Goal: Transaction & Acquisition: Subscribe to service/newsletter

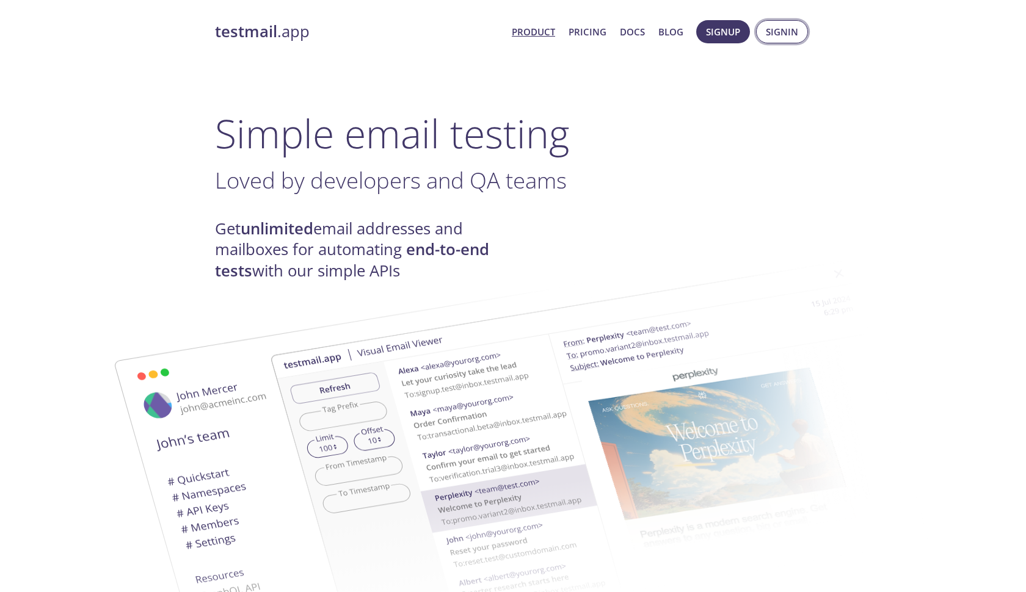
click at [767, 31] on span "Signin" at bounding box center [781, 32] width 32 height 16
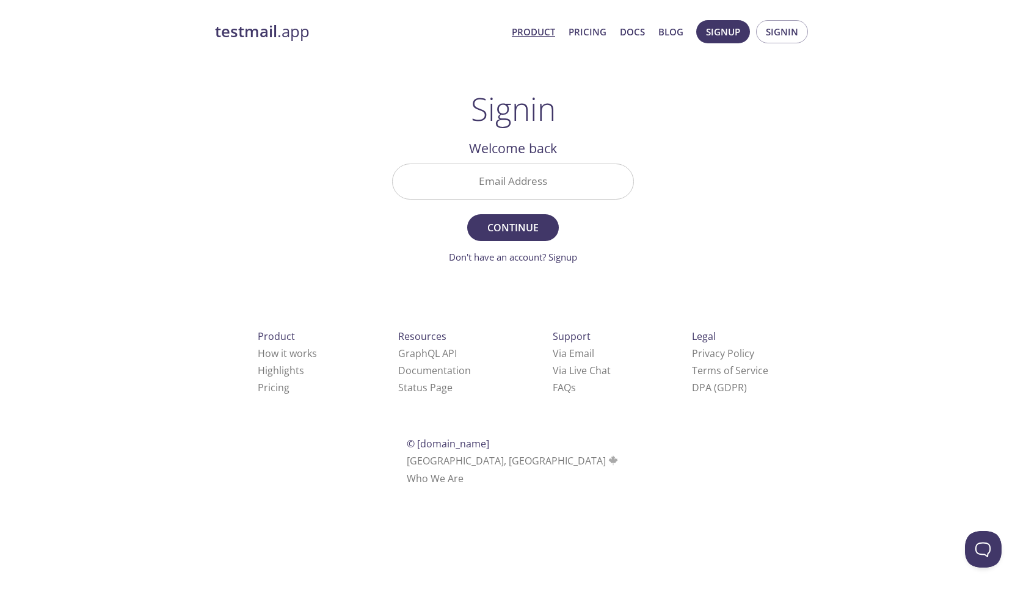
click at [537, 34] on link "Product" at bounding box center [533, 32] width 43 height 16
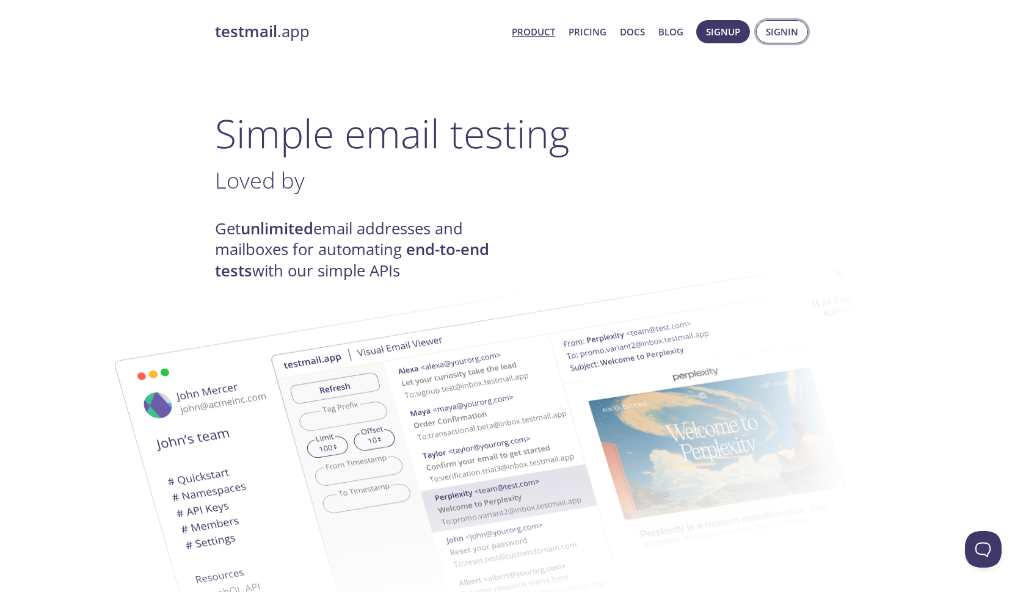
click at [775, 27] on span "Signin" at bounding box center [781, 32] width 32 height 16
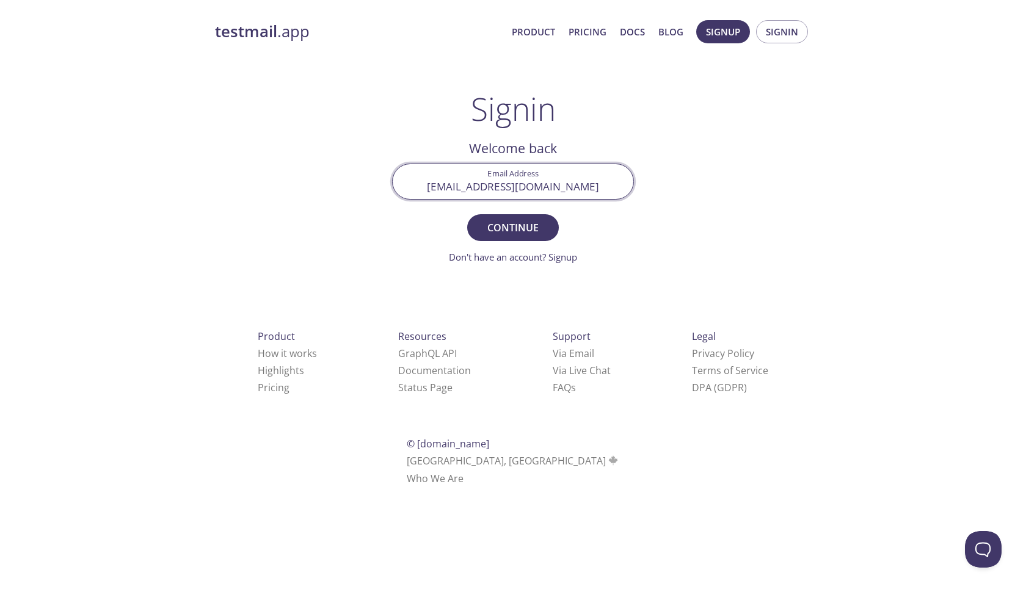
type input "[EMAIL_ADDRESS][DOMAIN_NAME]"
click at [513, 227] on button "Continue" at bounding box center [513, 227] width 92 height 27
click at [530, 190] on input "[EMAIL_ADDRESS][DOMAIN_NAME]" at bounding box center [513, 181] width 241 height 35
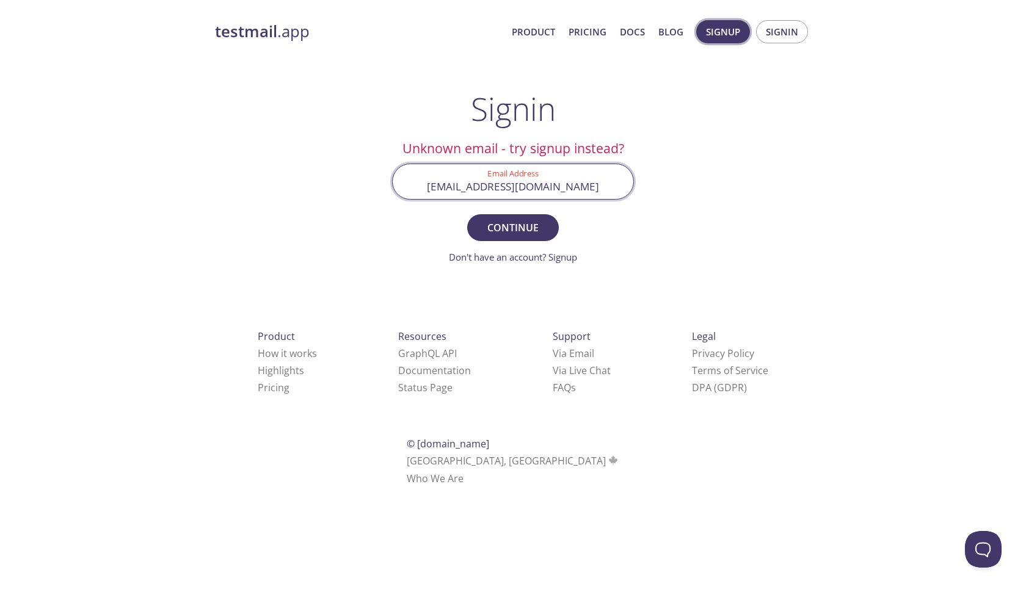
click at [736, 32] on span "Signup" at bounding box center [723, 32] width 34 height 16
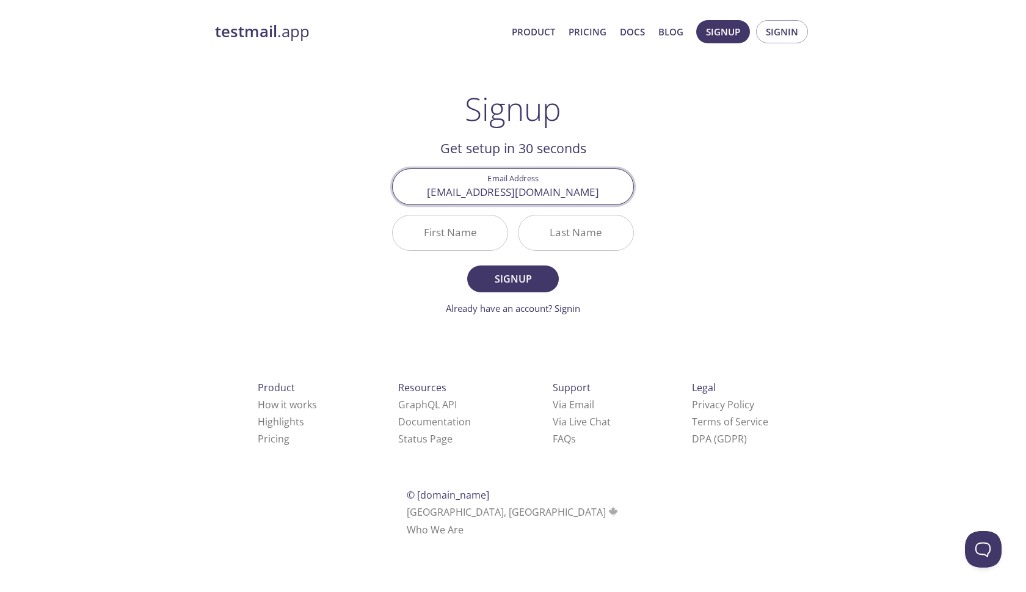
type input "[EMAIL_ADDRESS][DOMAIN_NAME]"
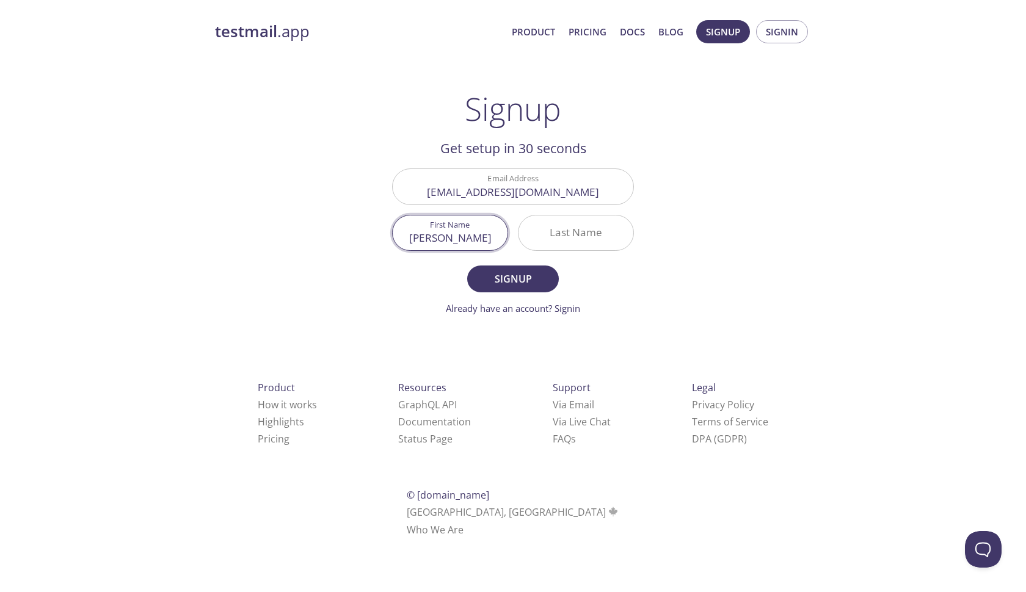
type input "[PERSON_NAME]"
type input "Dubey"
click at [491, 284] on span "Signup" at bounding box center [512, 278] width 65 height 17
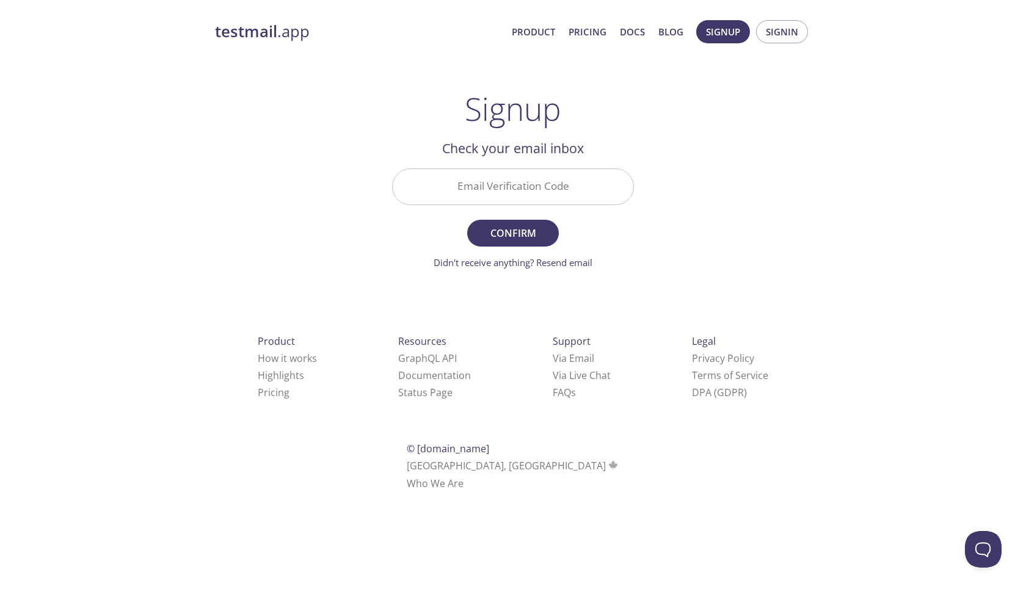
click at [521, 186] on input "Email Verification Code" at bounding box center [513, 186] width 241 height 35
paste input "LN2SE8Z"
type input "LN2SE8Z"
click at [520, 234] on span "Confirm" at bounding box center [512, 233] width 65 height 17
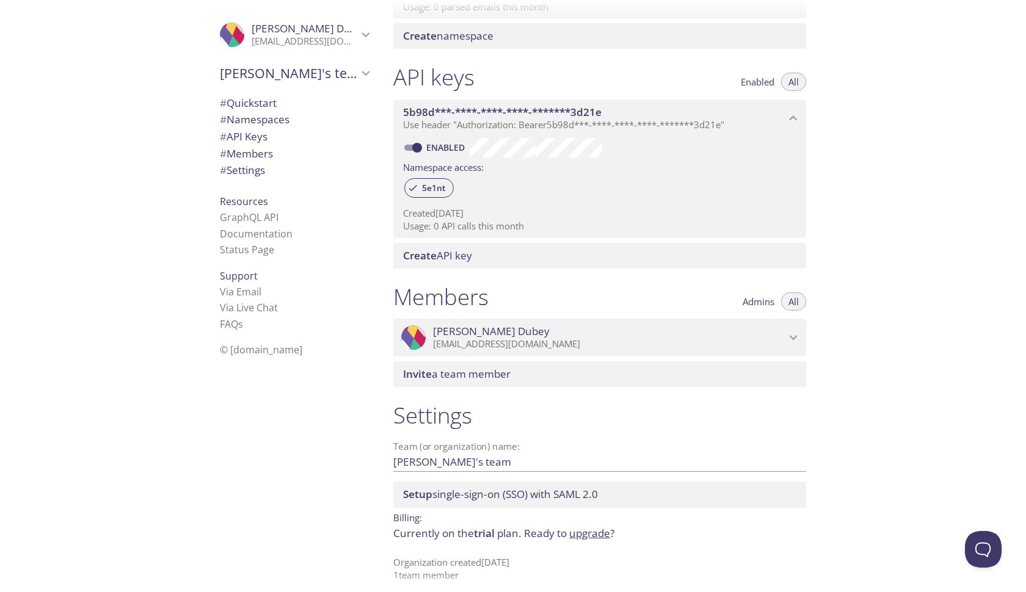
scroll to position [266, 0]
click at [247, 100] on span "# Quickstart" at bounding box center [248, 103] width 57 height 14
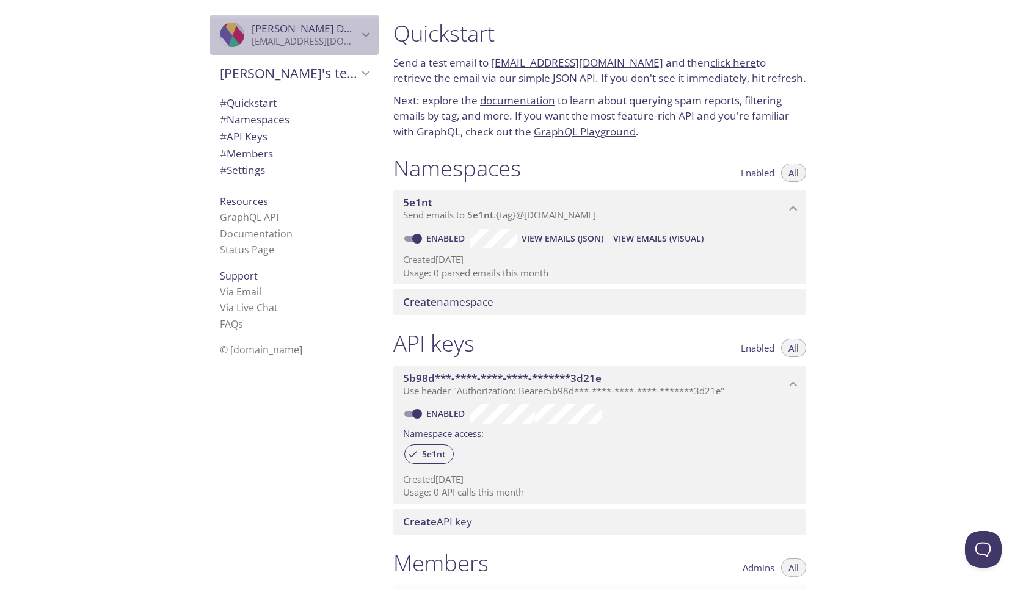
click at [230, 21] on div ".cls-1 { fill: #6d5ca8; } .cls-2 { fill: #3fc191; } .cls-3 { fill: #3b4752; } .…" at bounding box center [294, 35] width 168 height 40
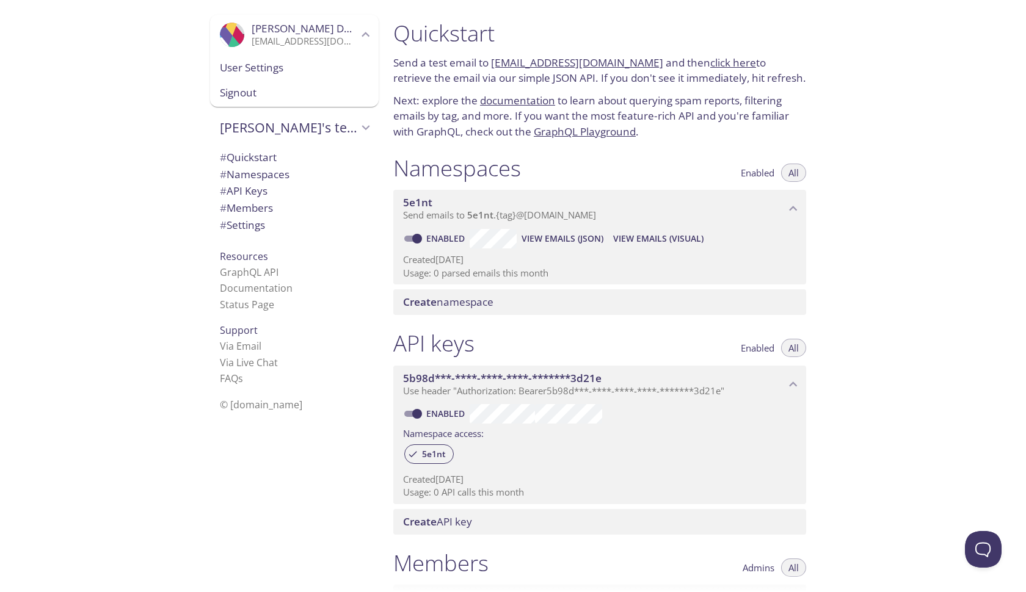
click at [231, 56] on div "User Settings" at bounding box center [294, 68] width 168 height 26
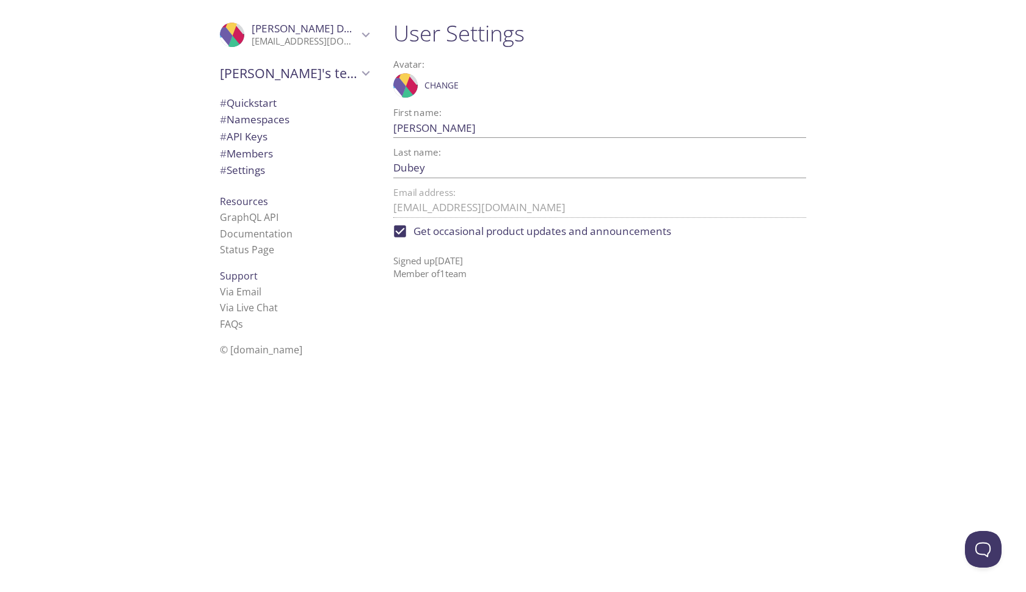
click at [232, 112] on span "# Namespaces" at bounding box center [255, 119] width 70 height 14
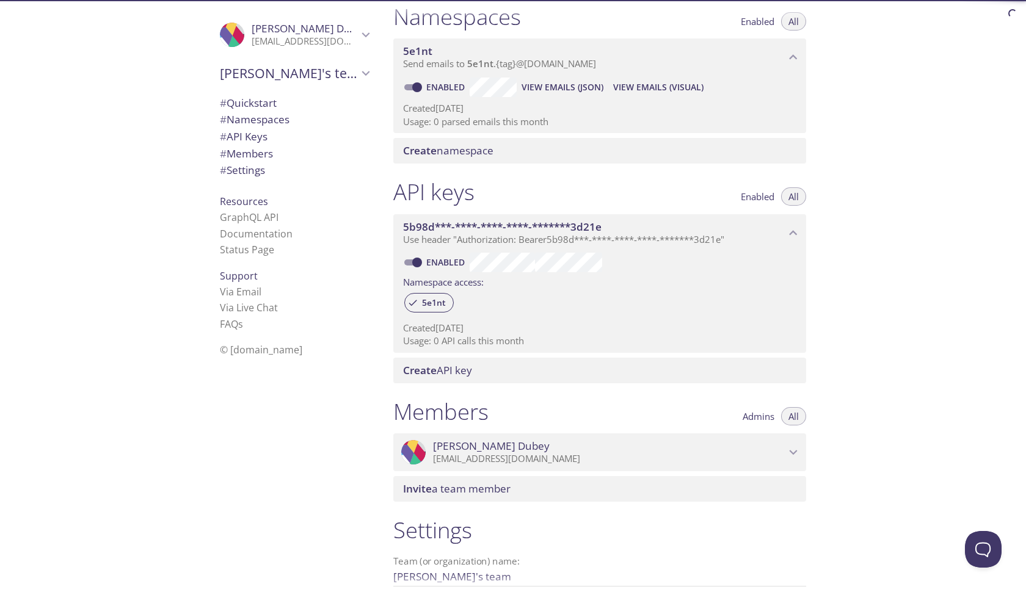
click at [237, 129] on span "# API Keys" at bounding box center [244, 136] width 48 height 14
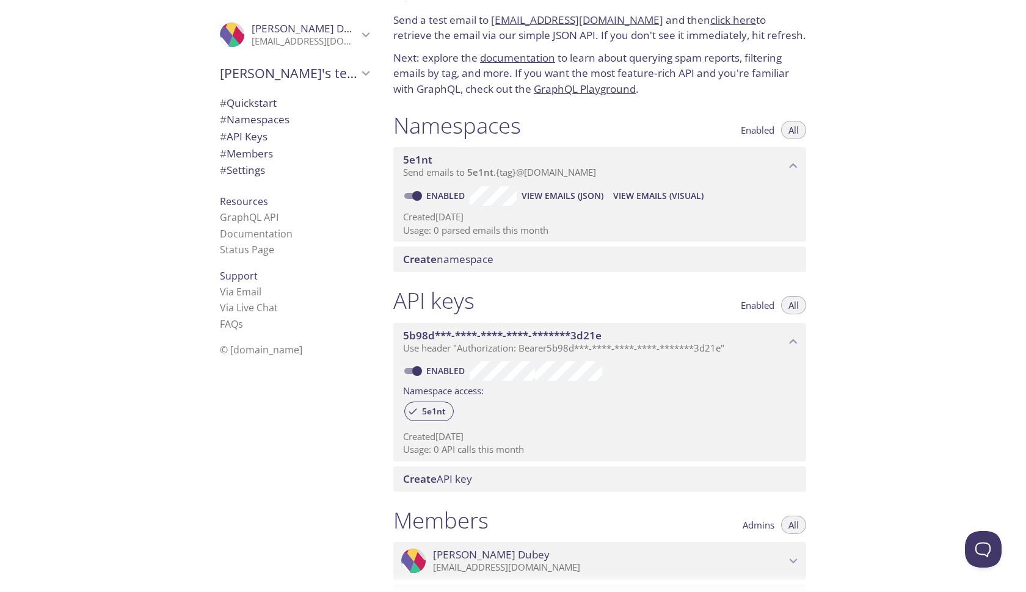
click at [240, 147] on span "# Members" at bounding box center [246, 154] width 53 height 14
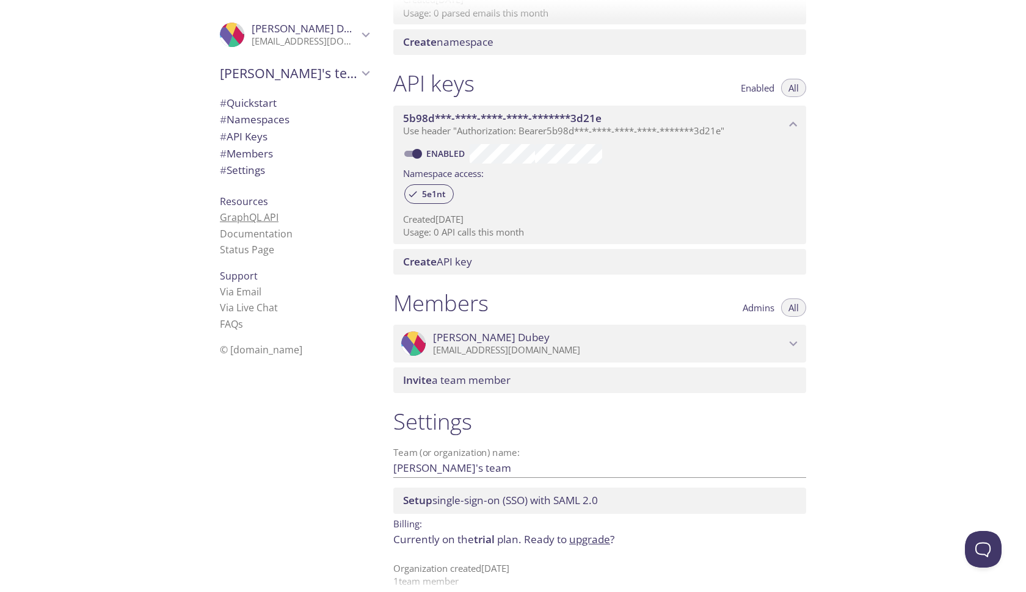
click at [233, 219] on link "GraphQL API" at bounding box center [249, 217] width 59 height 13
